Goal: Task Accomplishment & Management: Use online tool/utility

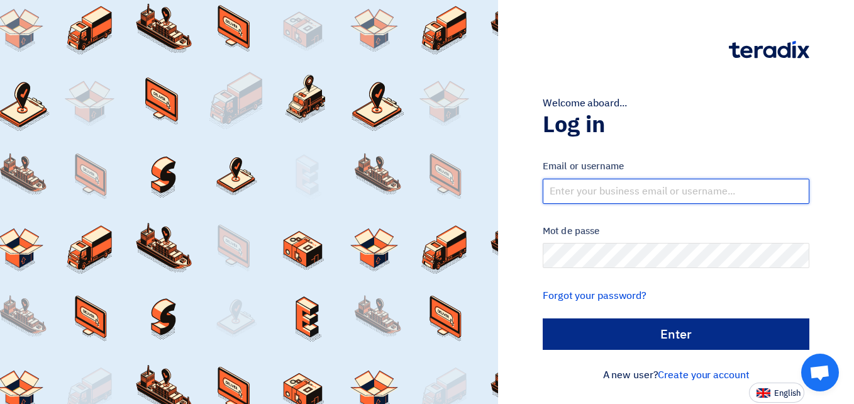
type input "hisham.michel@atlascopco.com"
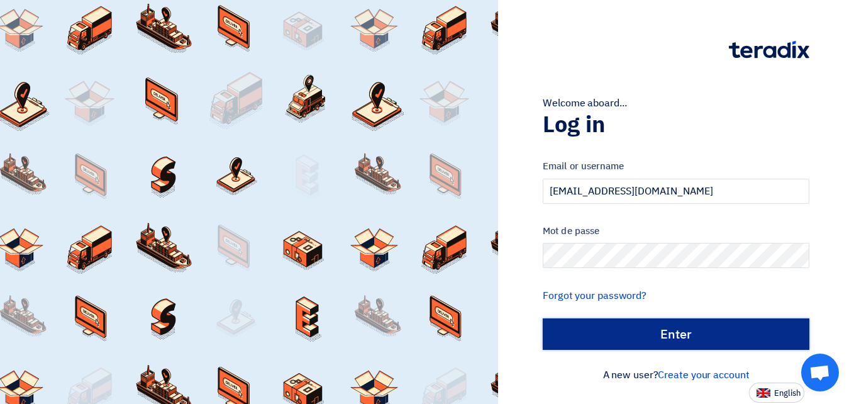
click at [667, 335] on input "الدخول" at bounding box center [676, 333] width 267 height 31
type input "Sign in"
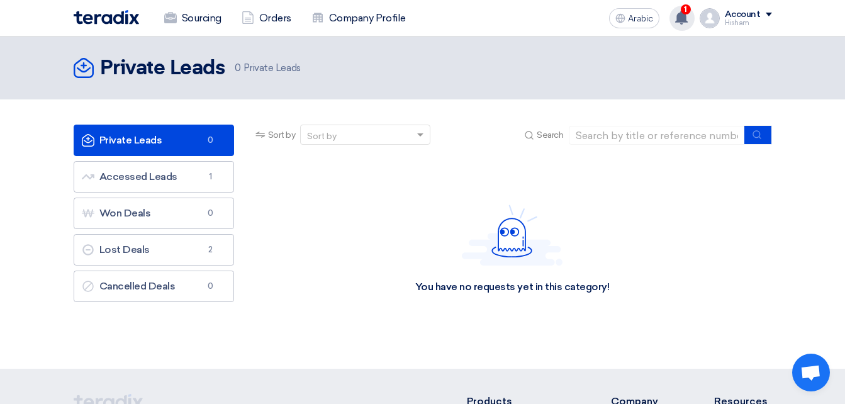
click at [685, 16] on use at bounding box center [681, 18] width 13 height 14
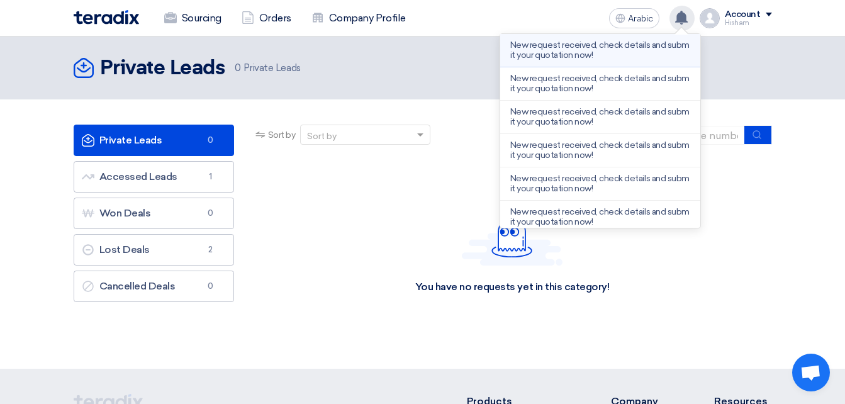
click at [583, 45] on p "New request received, check details and submit your quotation now!" at bounding box center [600, 50] width 180 height 20
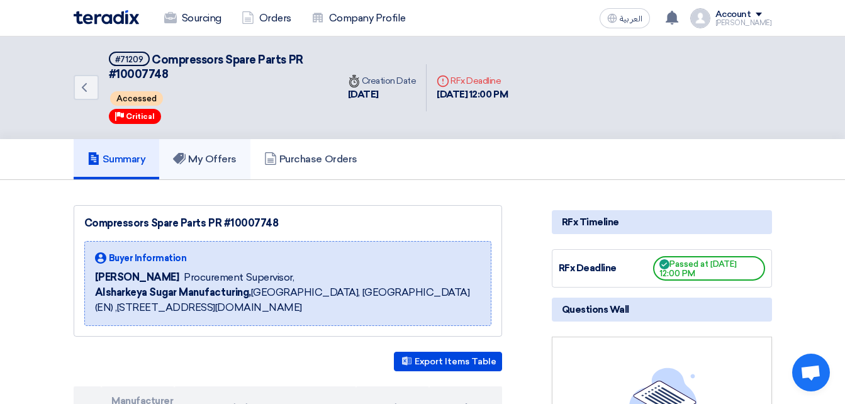
click at [216, 160] on h5 "My Offers" at bounding box center [205, 159] width 64 height 13
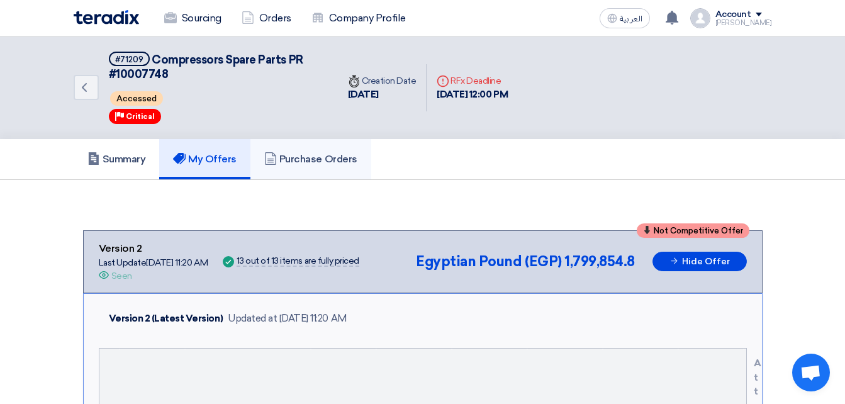
click at [308, 158] on h5 "Purchase Orders" at bounding box center [310, 159] width 93 height 13
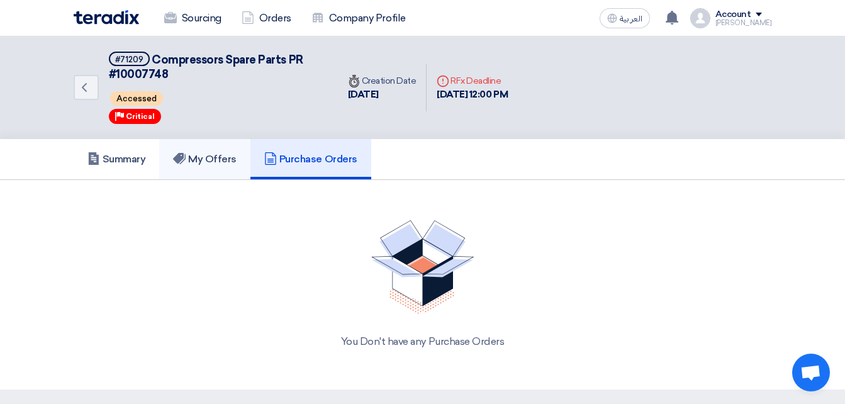
click at [200, 164] on h5 "My Offers" at bounding box center [205, 159] width 64 height 13
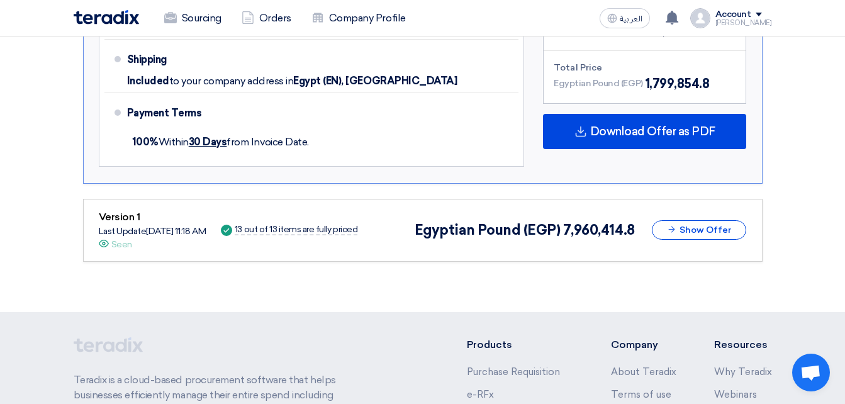
scroll to position [1258, 0]
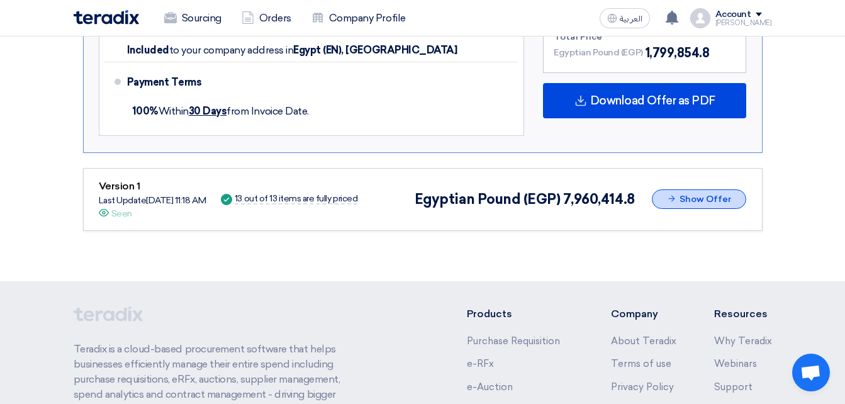
click at [696, 199] on button "Show Offer" at bounding box center [699, 199] width 94 height 20
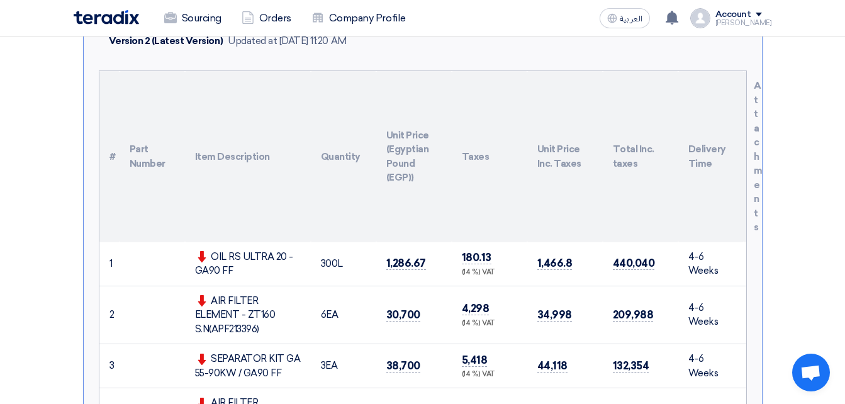
scroll to position [0, 0]
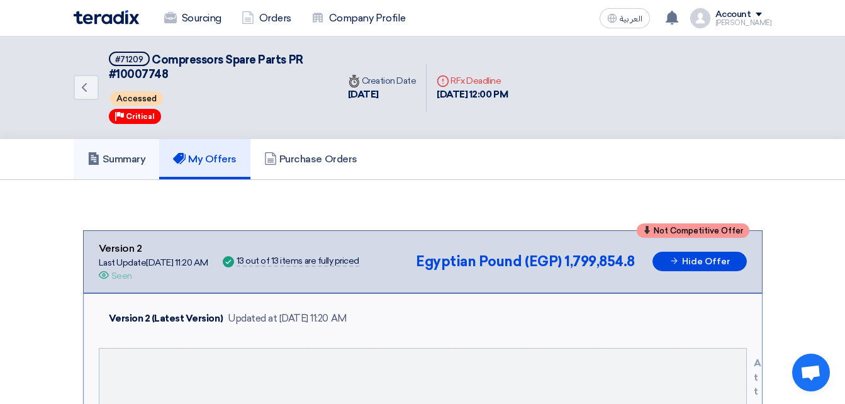
click at [111, 164] on h5 "Summary" at bounding box center [116, 159] width 59 height 13
